Goal: Find specific page/section: Find specific page/section

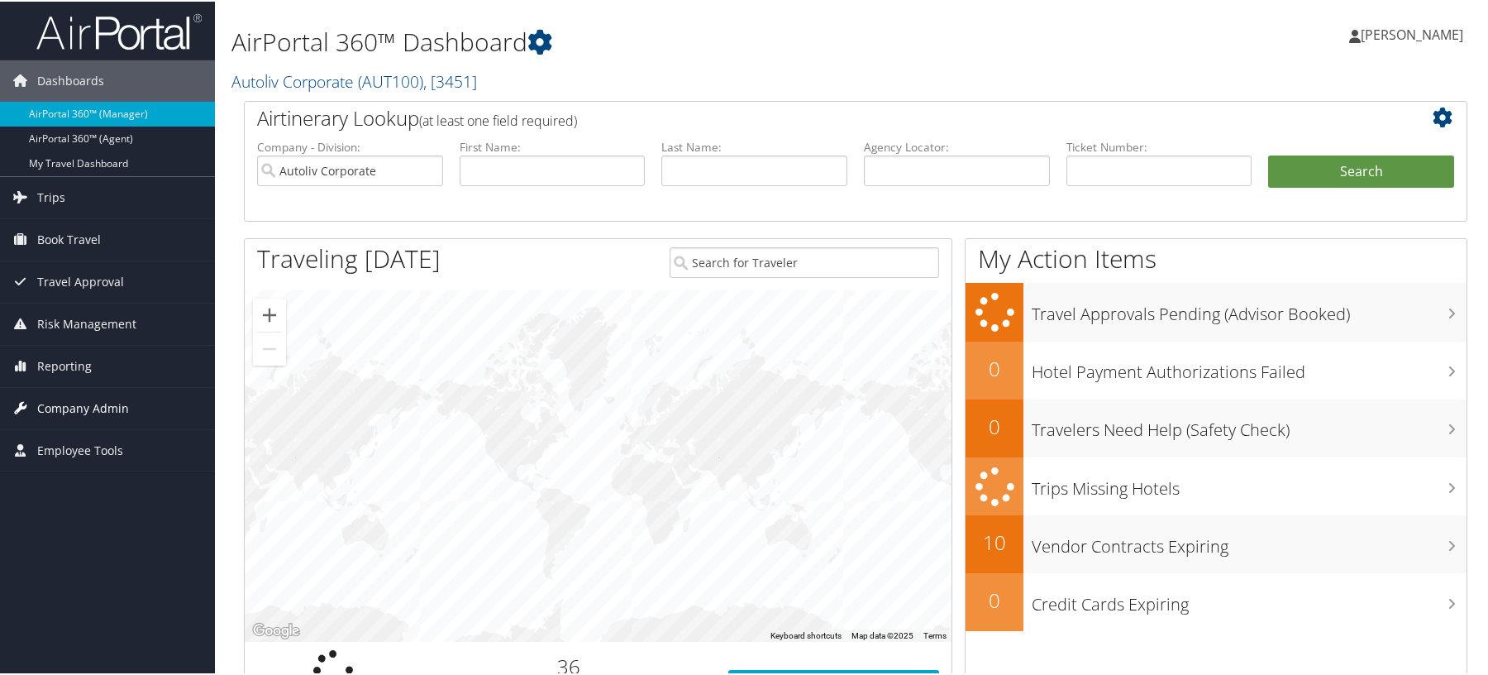
click at [83, 403] on span "Company Admin" at bounding box center [83, 406] width 92 height 41
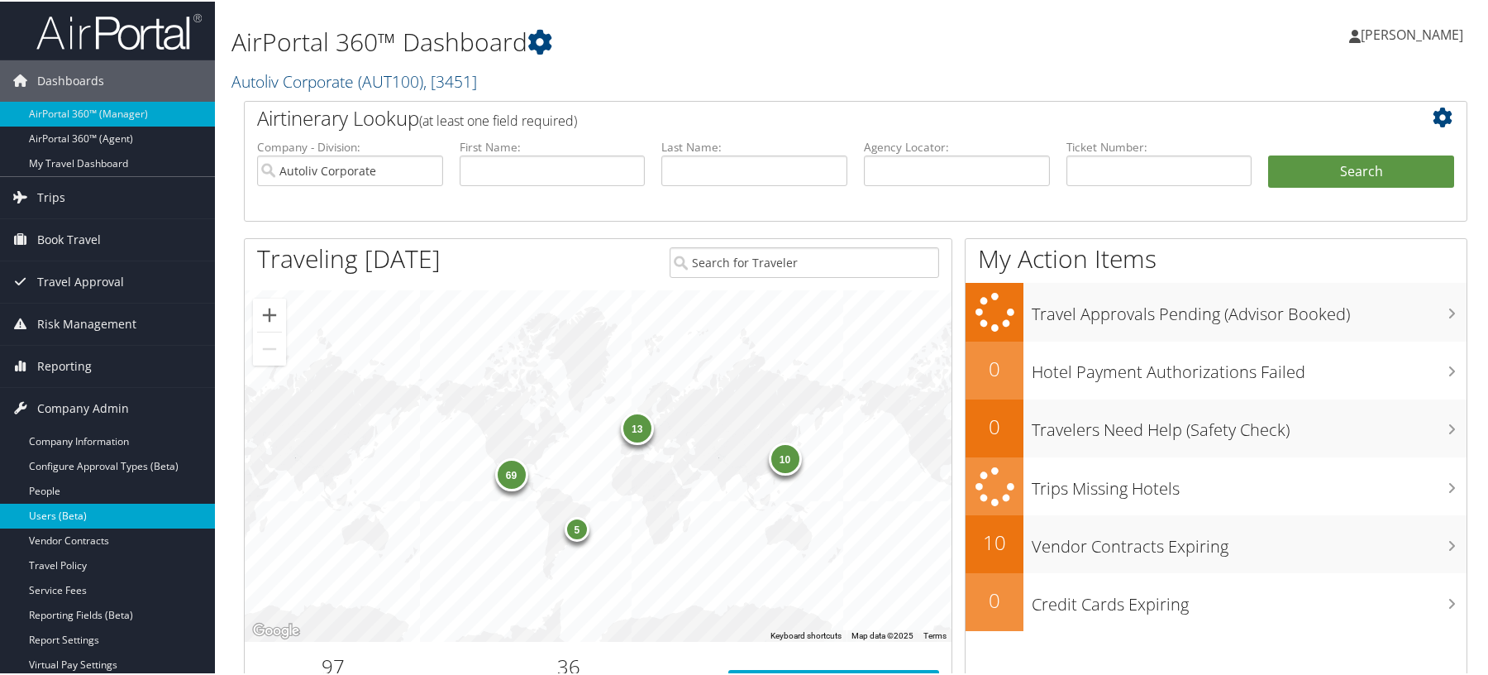
click at [60, 521] on link "Users (Beta)" at bounding box center [107, 514] width 215 height 25
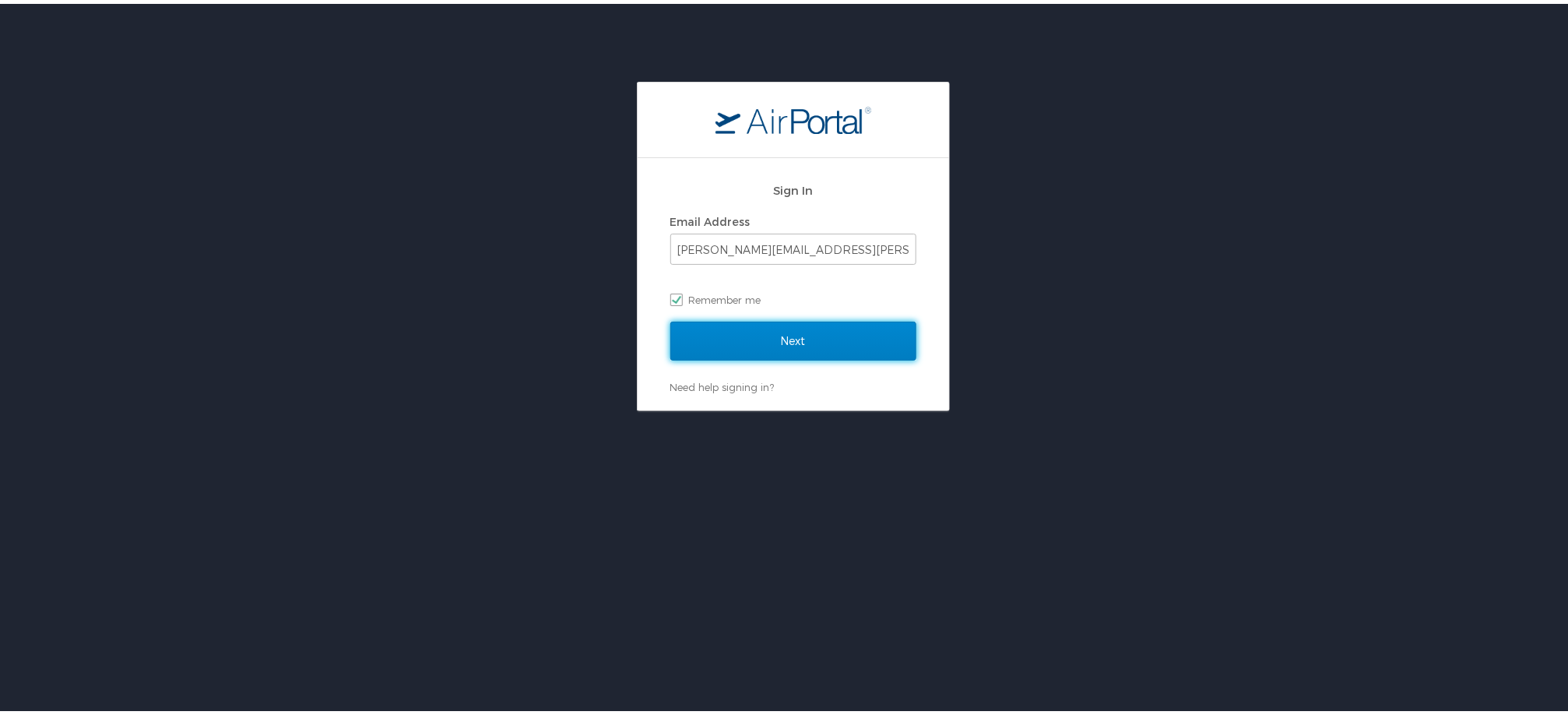
click at [727, 350] on input "Next" at bounding box center [793, 336] width 246 height 39
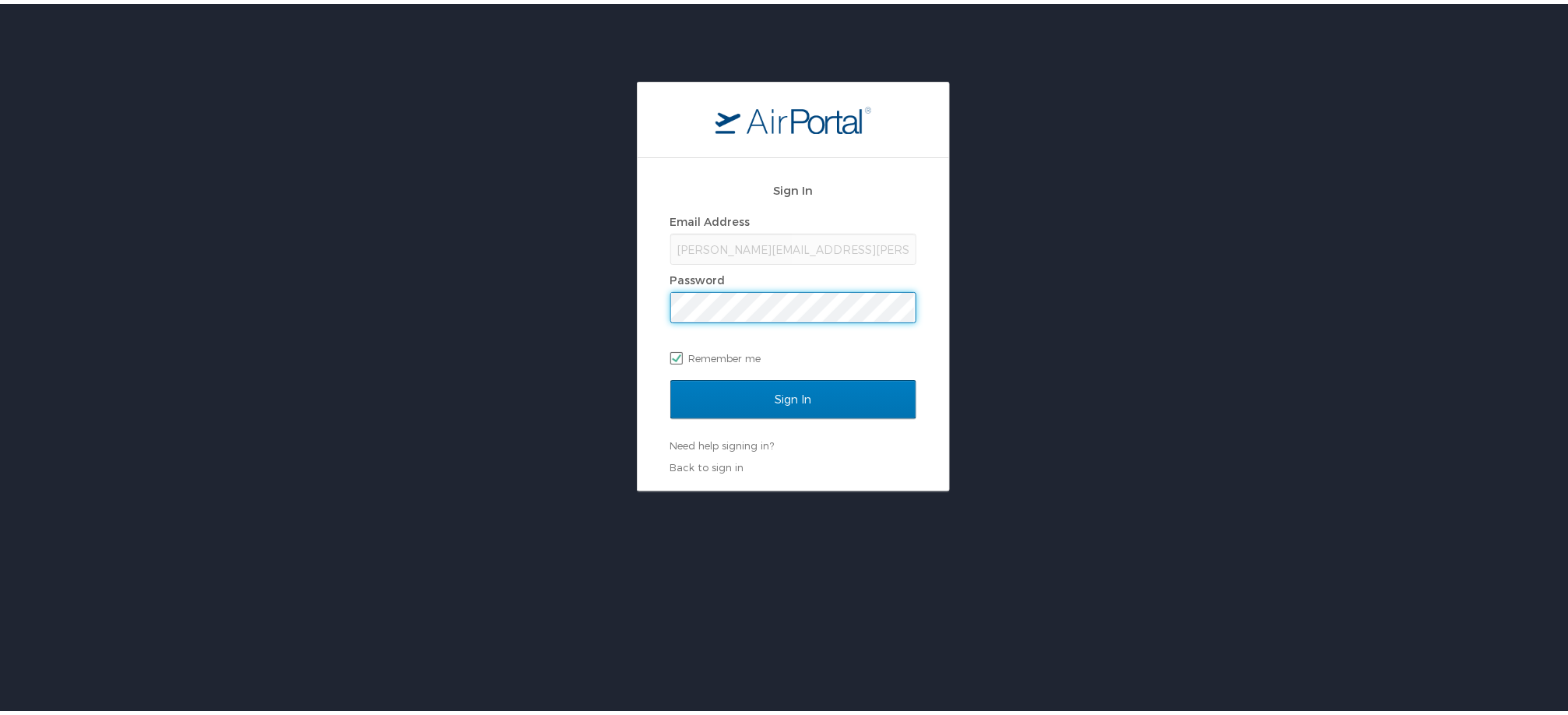
click at [671, 376] on input "Sign In" at bounding box center [793, 395] width 246 height 39
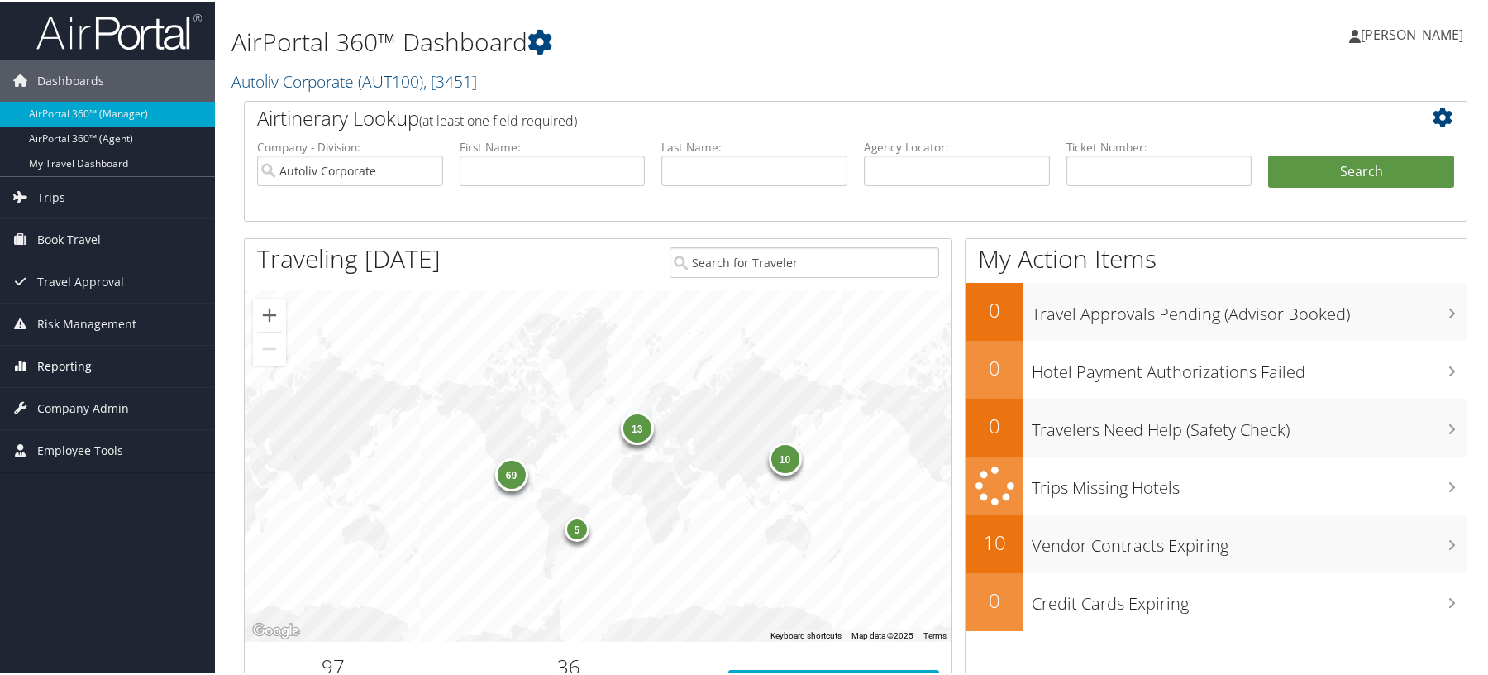
click at [71, 365] on span "Reporting" at bounding box center [64, 364] width 55 height 41
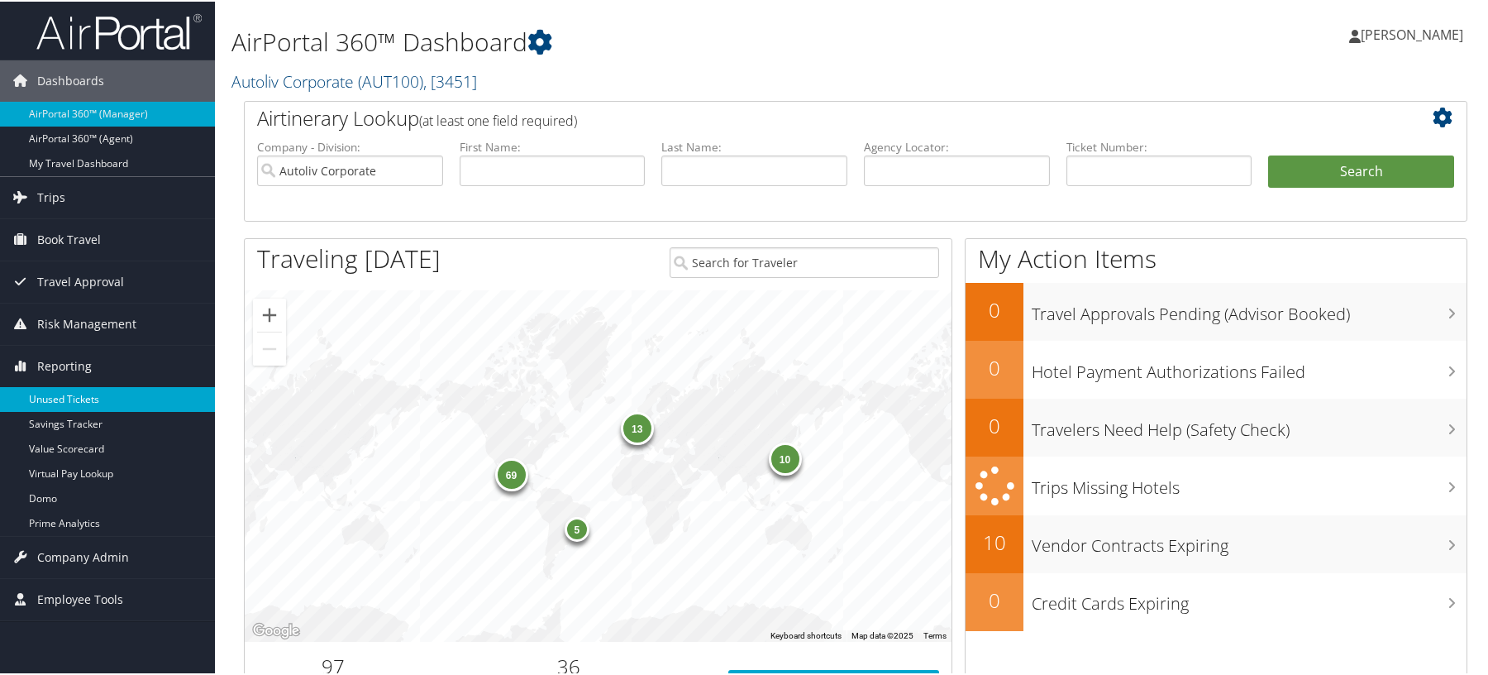
click at [60, 395] on link "Unused Tickets" at bounding box center [107, 397] width 215 height 25
